Goal: Task Accomplishment & Management: Use online tool/utility

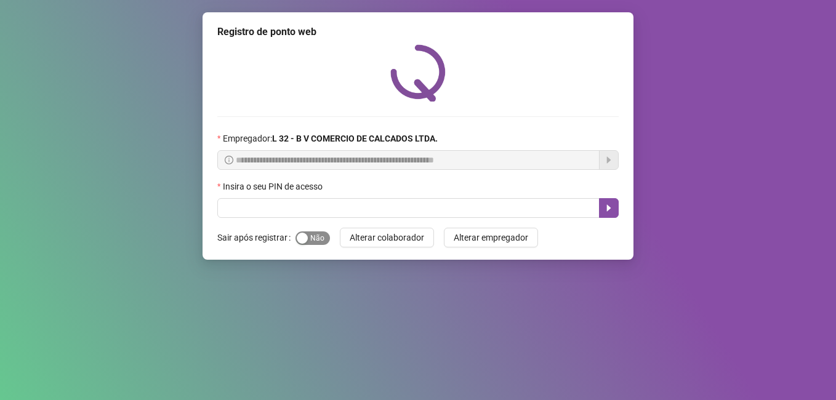
click at [308, 235] on button "Sim Não" at bounding box center [313, 239] width 34 height 14
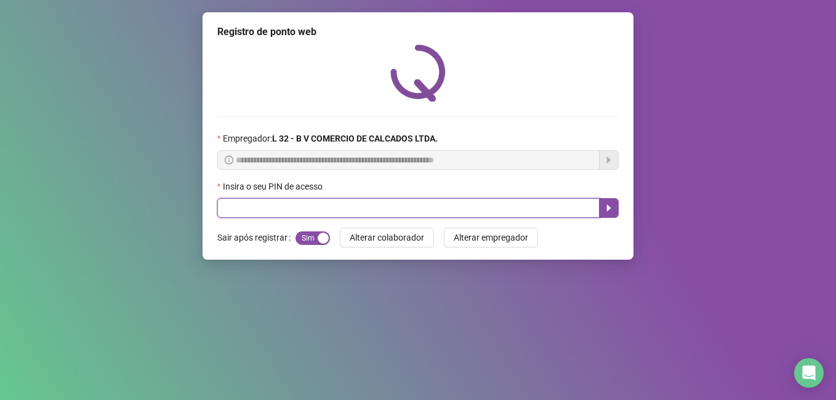
click at [275, 209] on input "text" at bounding box center [408, 208] width 383 height 20
type input "*****"
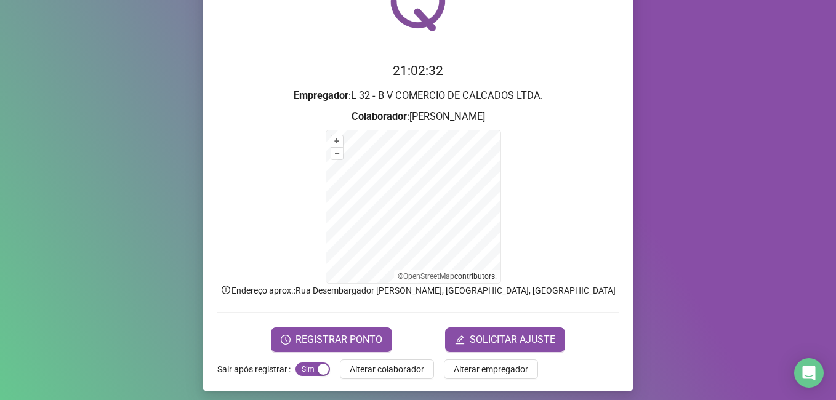
scroll to position [76, 0]
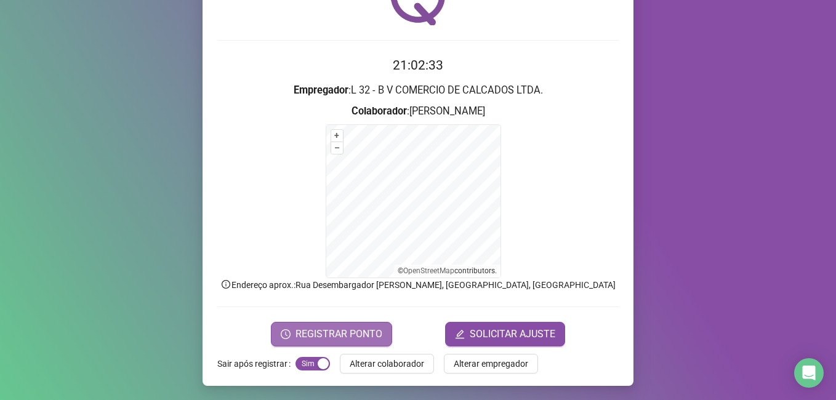
click at [308, 339] on span "REGISTRAR PONTO" at bounding box center [339, 334] width 87 height 15
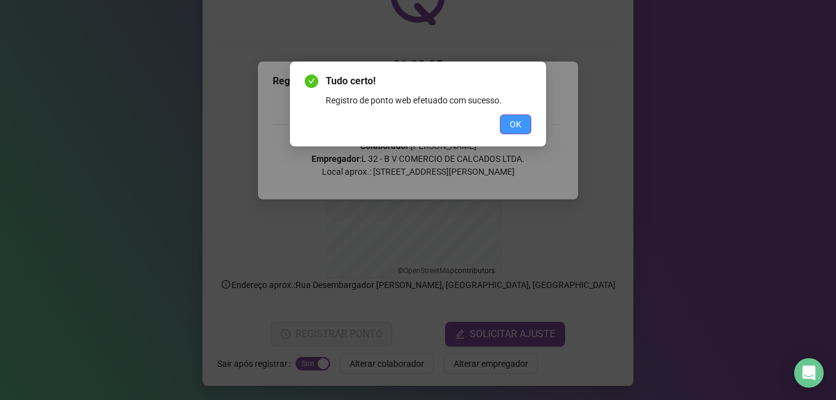
click at [525, 123] on button "OK" at bounding box center [515, 125] width 31 height 20
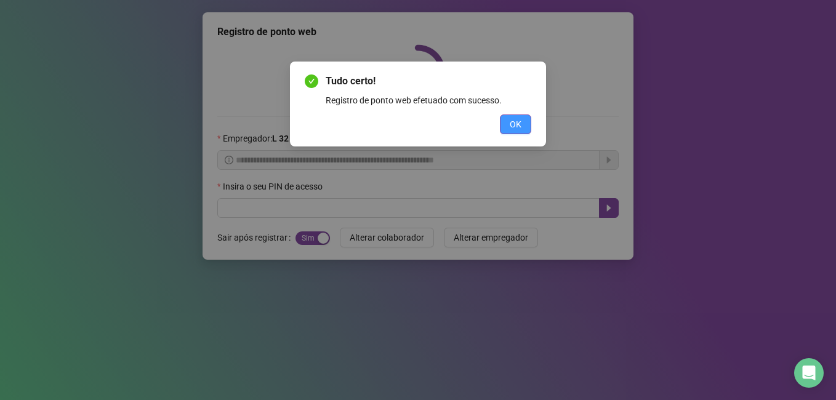
scroll to position [0, 0]
